Goal: Task Accomplishment & Management: Manage account settings

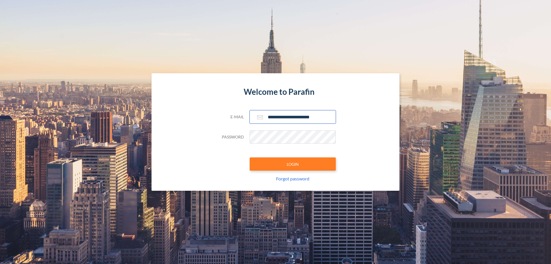
type input "**********"
click at [293, 164] on button "LOGIN" at bounding box center [293, 163] width 86 height 13
